Goal: Transaction & Acquisition: Subscribe to service/newsletter

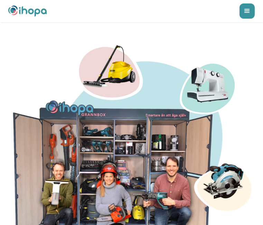
click at [246, 13] on div "menu" at bounding box center [247, 10] width 15 height 15
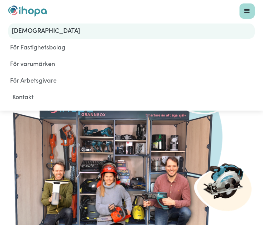
click at [35, 33] on link "[DEMOGRAPHIC_DATA]" at bounding box center [131, 31] width 247 height 15
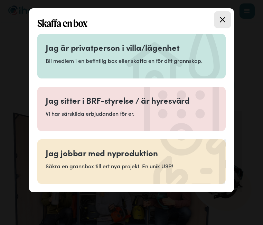
click at [67, 57] on p "Bli medlem i en befintlig box eller skaffa en för ditt grannskap." at bounding box center [132, 61] width 172 height 8
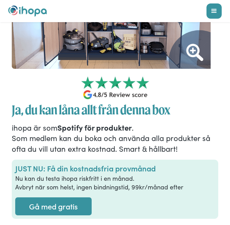
scroll to position [165, 0]
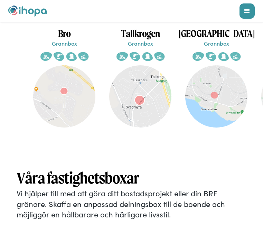
scroll to position [1961, 0]
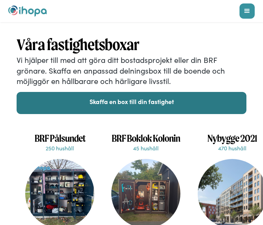
click at [80, 92] on link "Skaffa en box till din fastighet" at bounding box center [132, 103] width 230 height 22
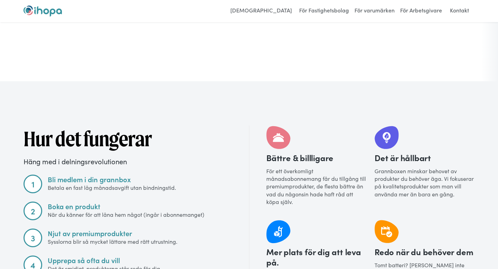
scroll to position [536, 0]
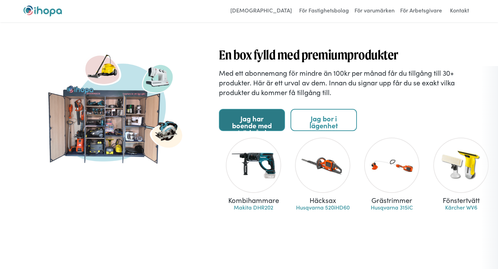
click at [263, 120] on link "Jag har boende med trädgård" at bounding box center [252, 120] width 66 height 22
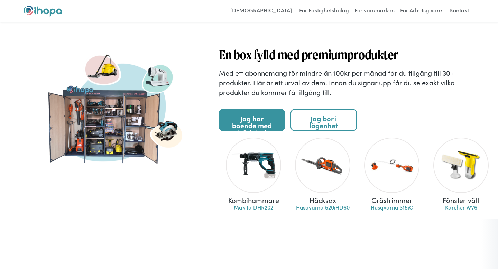
click at [242, 117] on link "Jag har boende med trädgård" at bounding box center [252, 120] width 66 height 22
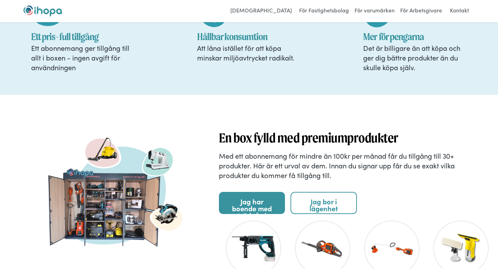
scroll to position [393, 0]
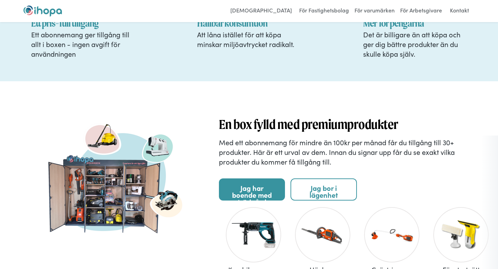
scroll to position [466, 0]
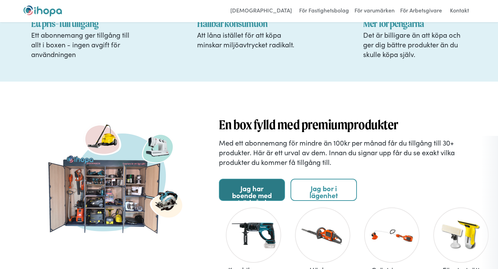
click at [241, 187] on link "Jag har boende med trädgård" at bounding box center [252, 190] width 66 height 22
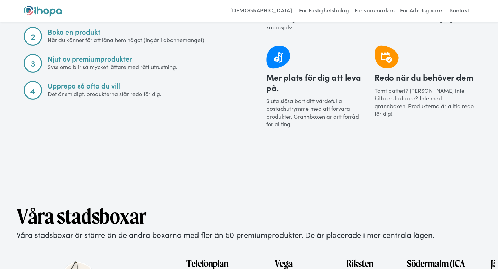
scroll to position [819, 0]
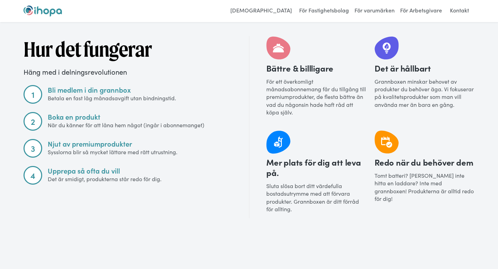
click at [29, 87] on div "1" at bounding box center [33, 94] width 19 height 19
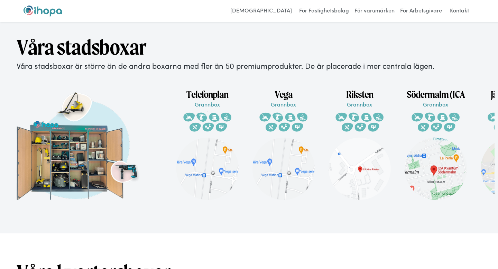
scroll to position [1072, 0]
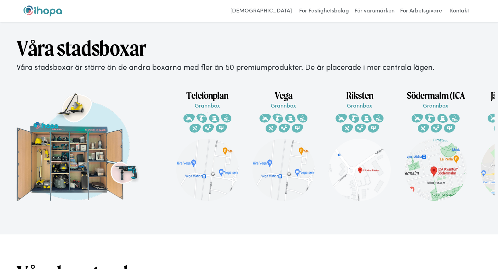
click at [448, 114] on img at bounding box center [436, 121] width 50 height 25
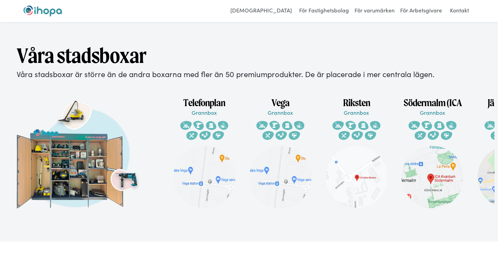
scroll to position [0, 0]
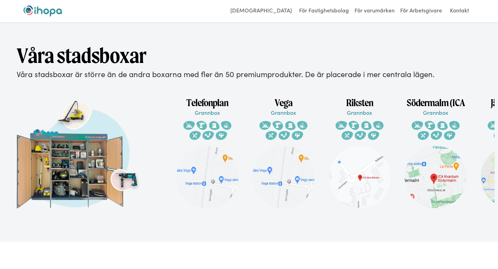
click at [202, 100] on h1 "Telefonplan" at bounding box center [207, 103] width 76 height 12
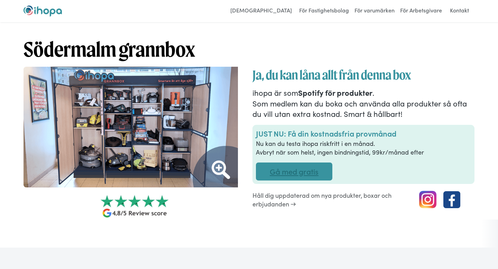
click at [285, 177] on link "Gå med gratis" at bounding box center [294, 172] width 76 height 18
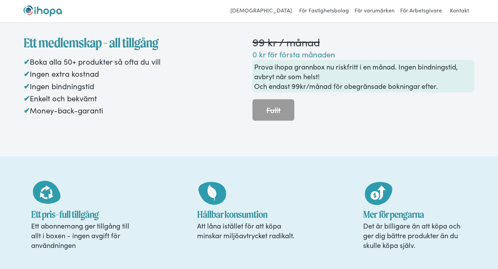
scroll to position [728, 0]
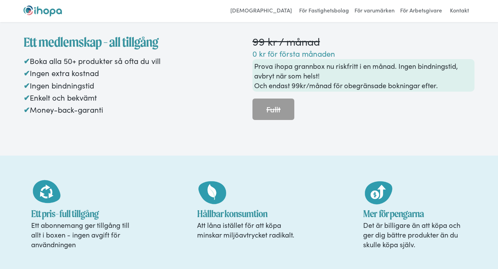
click at [278, 85] on p "Prova ihopa grannbox nu riskfritt i en månad. Ingen bindningstid, avbryt när so…" at bounding box center [363, 75] width 219 height 29
click at [270, 57] on p "0 kr för första månaden" at bounding box center [364, 53] width 222 height 11
click at [68, 43] on h1 "Ett medlemskap - all tillgång" at bounding box center [135, 42] width 222 height 17
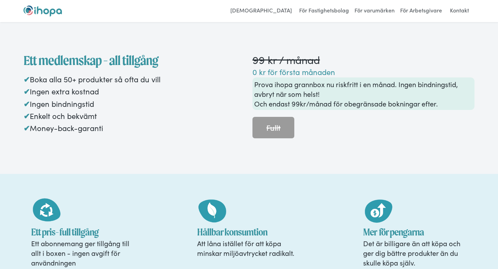
scroll to position [711, 0]
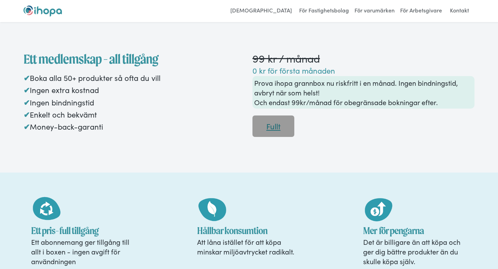
click at [265, 126] on link "Fullt" at bounding box center [274, 126] width 42 height 21
click at [272, 125] on link "Fullt" at bounding box center [274, 126] width 42 height 21
click at [274, 124] on link "Fullt" at bounding box center [274, 126] width 42 height 21
click at [270, 71] on p "0 kr för första månaden" at bounding box center [364, 70] width 222 height 11
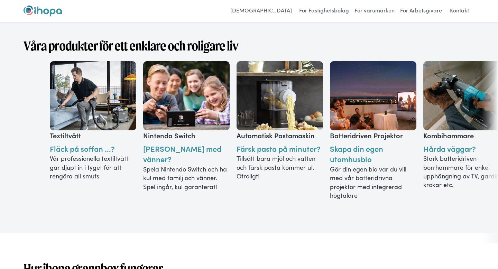
scroll to position [0, 0]
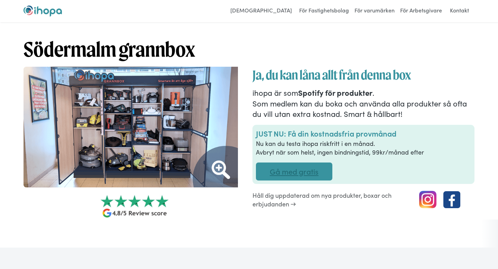
click at [297, 177] on link "Gå med gratis" at bounding box center [294, 172] width 76 height 18
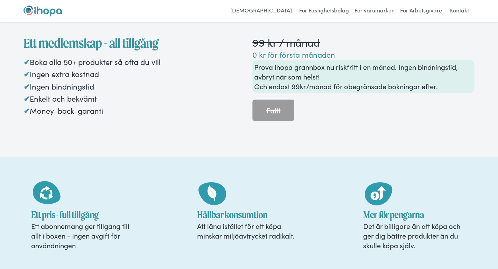
scroll to position [727, 0]
click at [268, 113] on link "Fullt" at bounding box center [274, 109] width 42 height 21
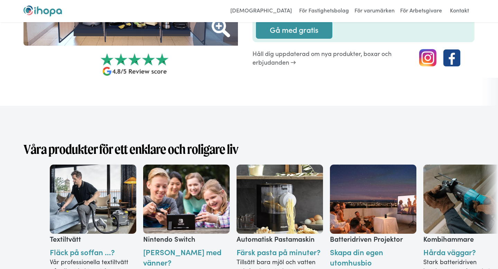
scroll to position [0, 0]
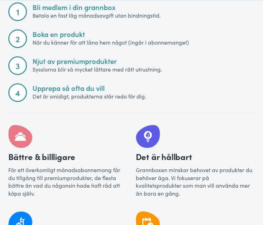
scroll to position [874, 0]
